Goal: Check status: Check status

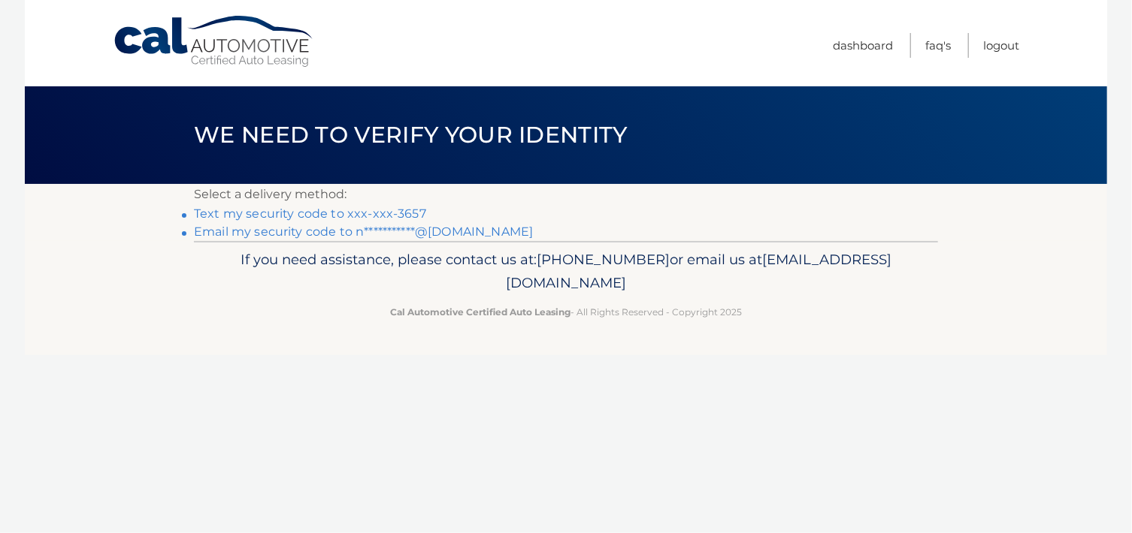
click at [398, 216] on link "Text my security code to xxx-xxx-3657" at bounding box center [310, 214] width 232 height 14
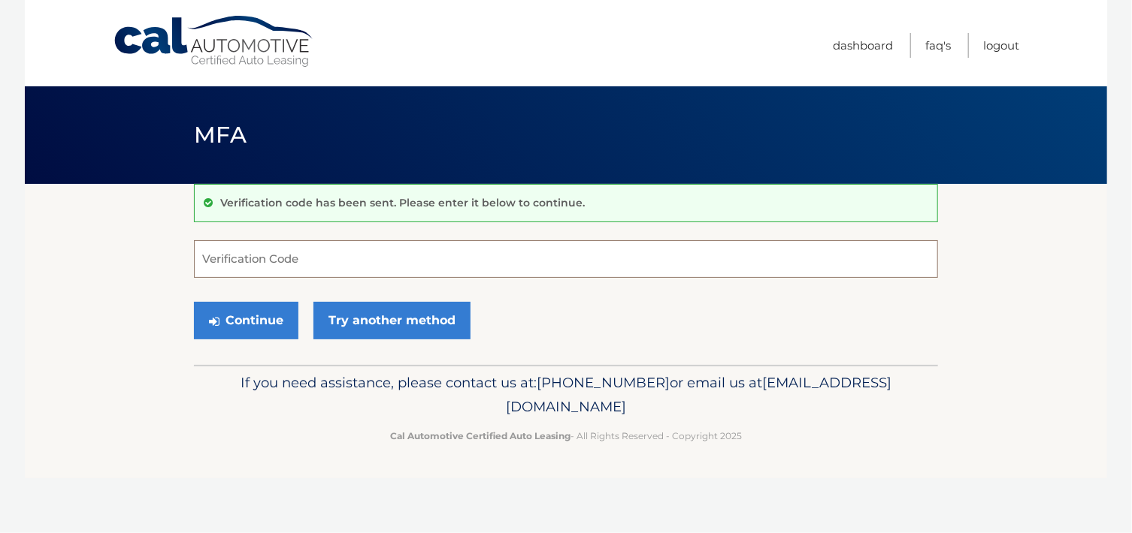
click at [358, 246] on input "Verification Code" at bounding box center [566, 259] width 744 height 38
type input "177209"
click at [251, 327] on button "Continue" at bounding box center [246, 321] width 104 height 38
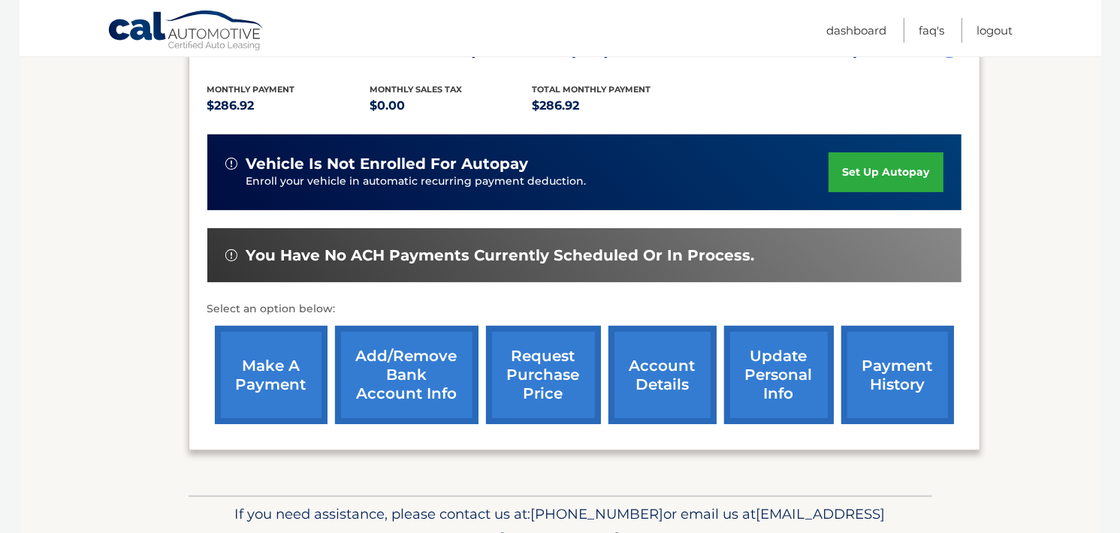
scroll to position [375, 0]
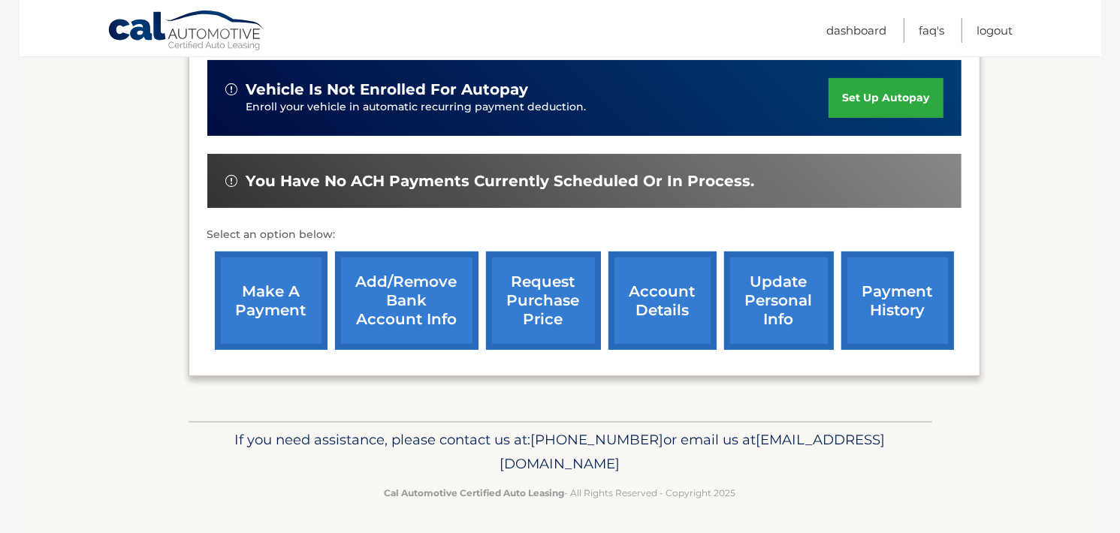
click at [914, 310] on link "payment history" at bounding box center [897, 301] width 113 height 98
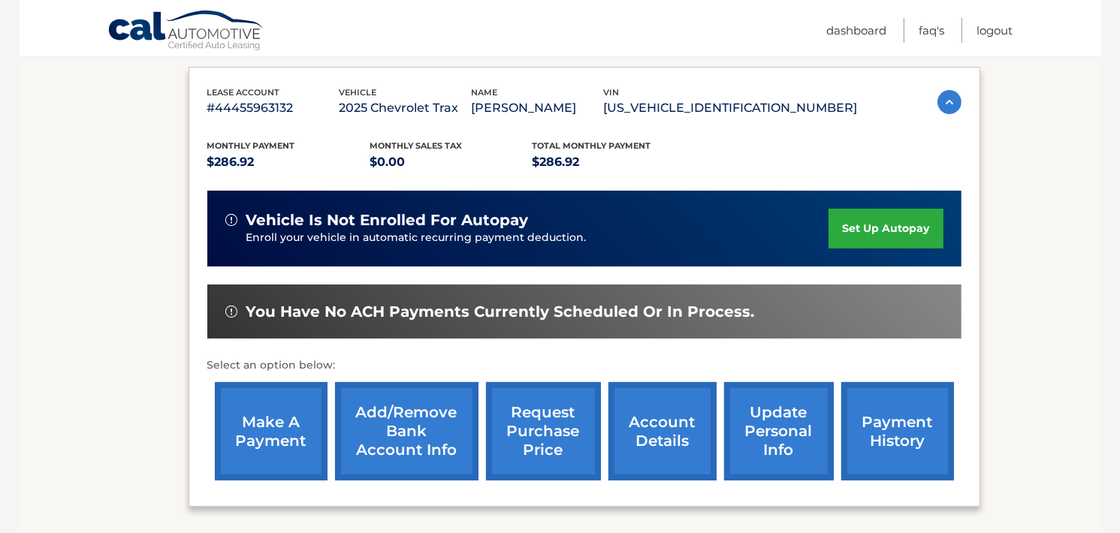
scroll to position [264, 0]
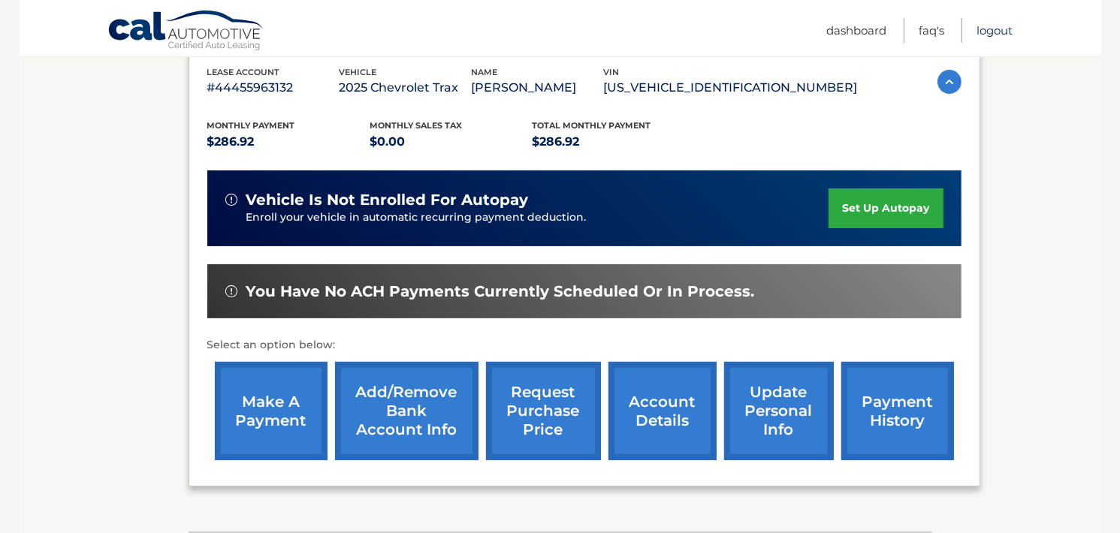
click at [1005, 32] on link "Logout" at bounding box center [995, 30] width 36 height 25
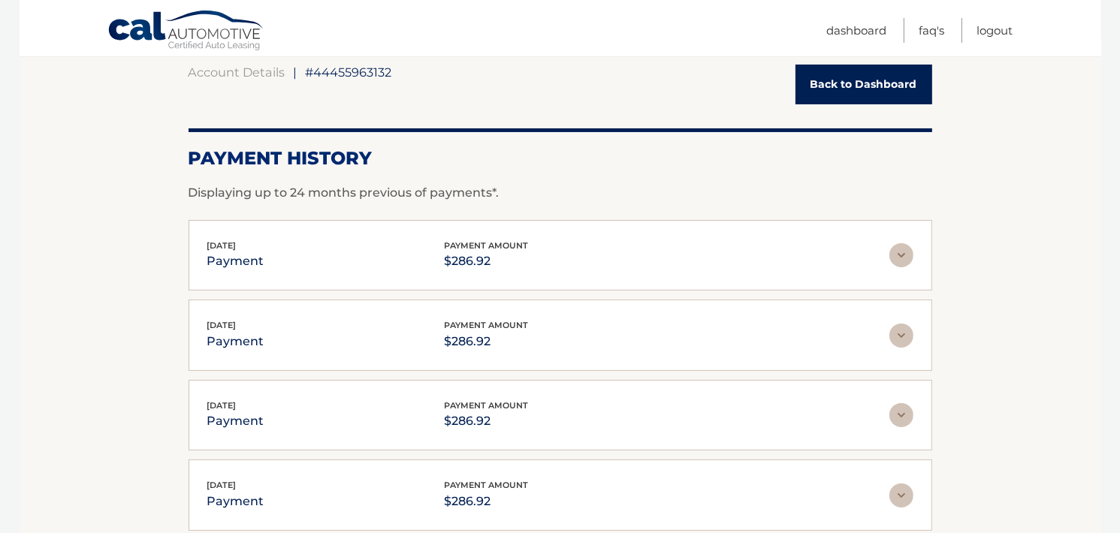
scroll to position [140, 0]
